Goal: Task Accomplishment & Management: Use online tool/utility

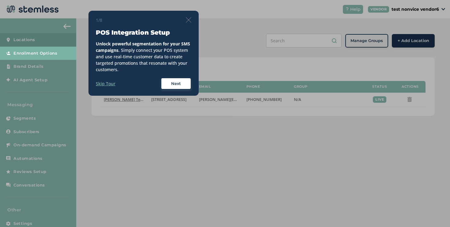
click at [190, 23] on div "1/8" at bounding box center [144, 20] width 96 height 6
click at [189, 17] on img at bounding box center [189, 20] width 6 height 6
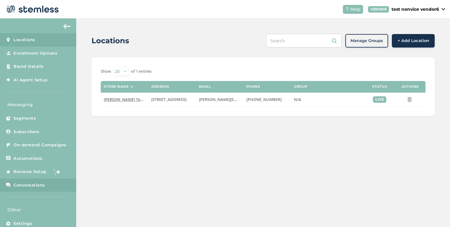
click at [41, 183] on span "Conversations" at bounding box center [29, 185] width 32 height 6
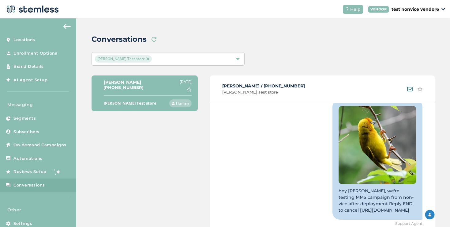
scroll to position [106, 0]
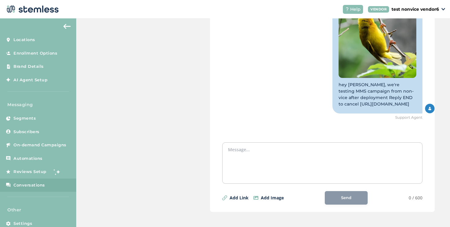
click at [248, 147] on textarea at bounding box center [322, 161] width 189 height 31
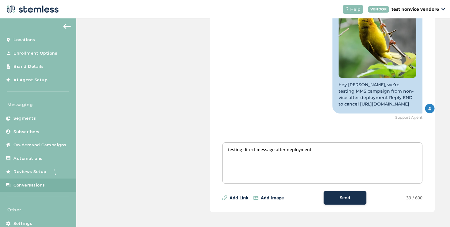
type textarea "testing direct message after deployment"
click at [337, 199] on div "Send" at bounding box center [345, 197] width 33 height 6
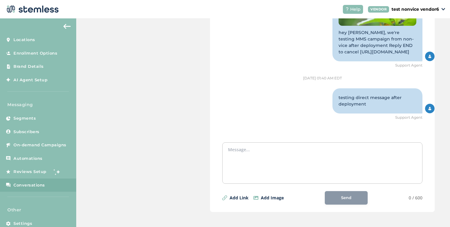
scroll to position [13, 0]
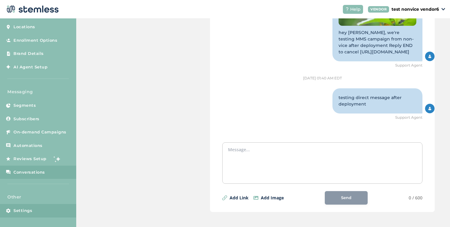
click at [49, 207] on link "Settings" at bounding box center [38, 210] width 76 height 13
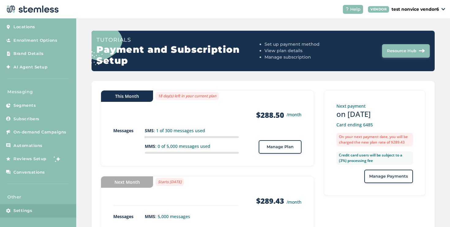
scroll to position [49, 0]
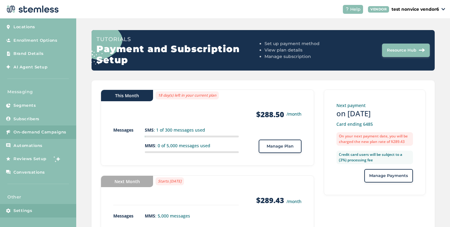
click at [40, 128] on link "On-demand Campaigns" at bounding box center [38, 131] width 76 height 13
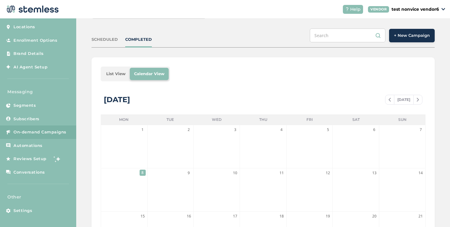
click at [400, 42] on button "+ New Campaign" at bounding box center [412, 35] width 46 height 13
click at [408, 39] on button "+ New Campaign" at bounding box center [412, 35] width 46 height 13
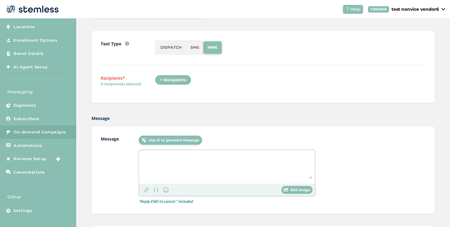
click at [191, 157] on textarea at bounding box center [227, 166] width 170 height 26
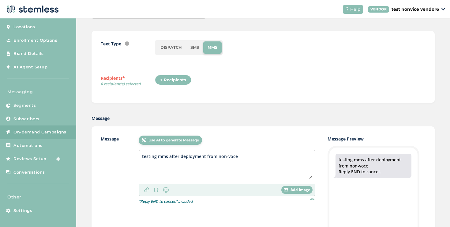
type textarea "testing mms after deployment from non-voce"
click at [175, 76] on div "+ Recipients" at bounding box center [173, 80] width 36 height 10
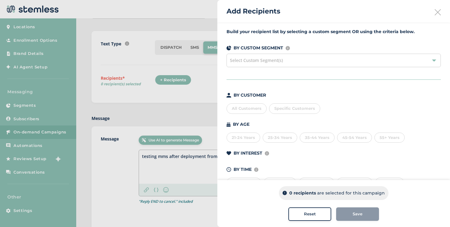
click at [280, 109] on span "Specific Customers" at bounding box center [294, 108] width 41 height 5
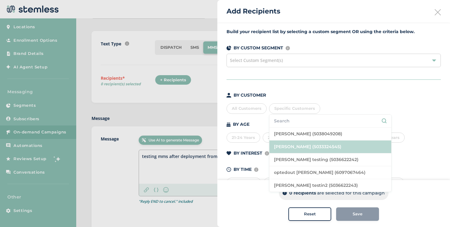
click at [282, 149] on li "[PERSON_NAME] (5033324545)" at bounding box center [330, 146] width 122 height 13
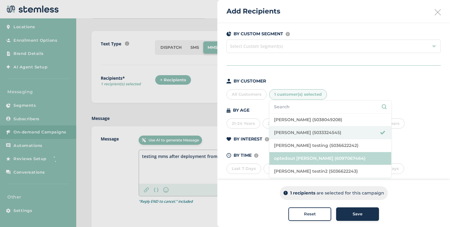
scroll to position [16, 0]
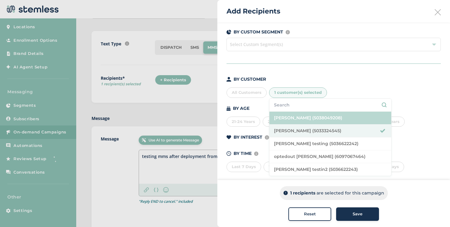
click at [288, 120] on li "[PERSON_NAME] (5038049208)" at bounding box center [330, 117] width 122 height 13
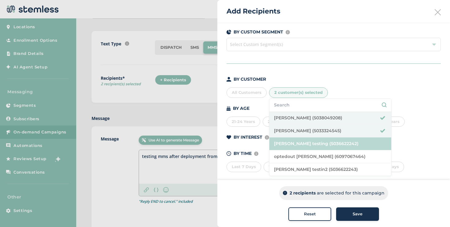
click at [285, 145] on li "[PERSON_NAME] testing (5036622242)" at bounding box center [330, 143] width 122 height 13
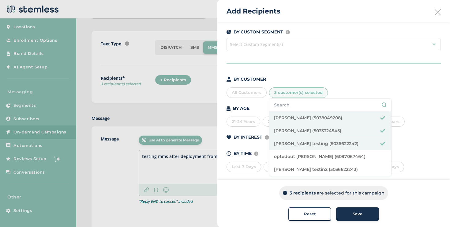
click at [346, 215] on div "Save" at bounding box center [357, 214] width 33 height 6
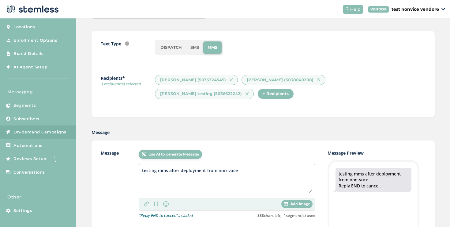
click at [287, 206] on div "Add Image" at bounding box center [296, 204] width 31 height 8
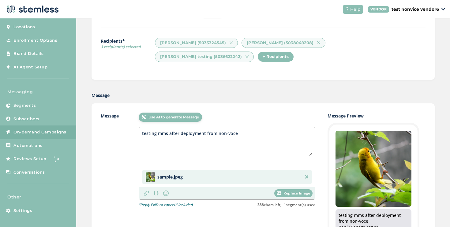
scroll to position [86, 0]
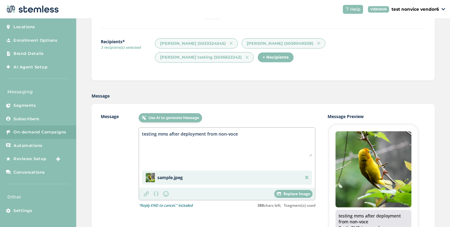
click at [307, 175] on img at bounding box center [306, 176] width 3 height 3
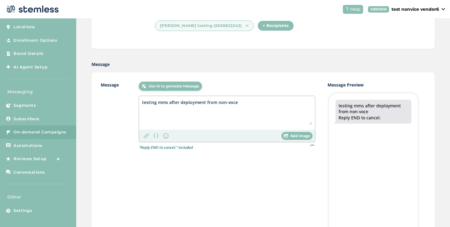
scroll to position [105, 0]
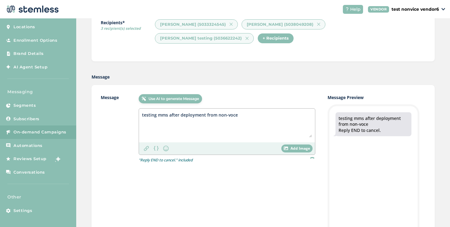
click at [292, 148] on span "Add Image" at bounding box center [301, 148] width 20 height 6
click at [288, 150] on div "Add Image" at bounding box center [296, 148] width 31 height 8
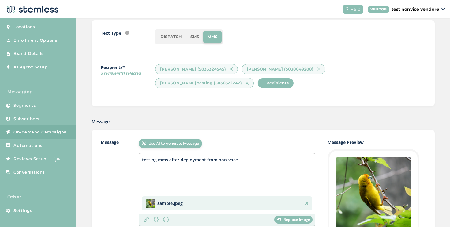
scroll to position [249, 0]
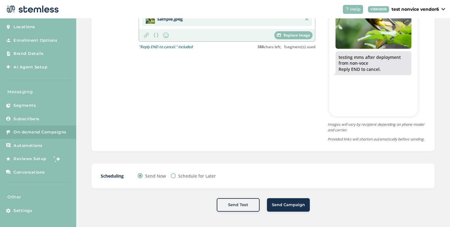
click at [271, 200] on button "Send Campaign" at bounding box center [288, 204] width 43 height 13
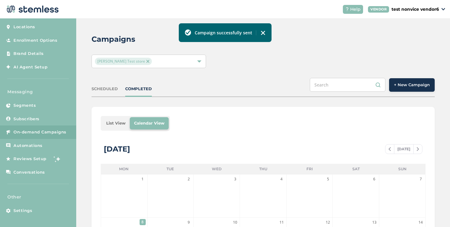
click at [114, 122] on li "List View" at bounding box center [116, 123] width 28 height 12
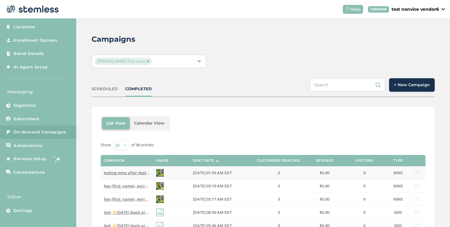
click at [126, 169] on td "testing mms after deployment from non-voce Reply END to cancel" at bounding box center [127, 172] width 52 height 13
